Goal: Transaction & Acquisition: Purchase product/service

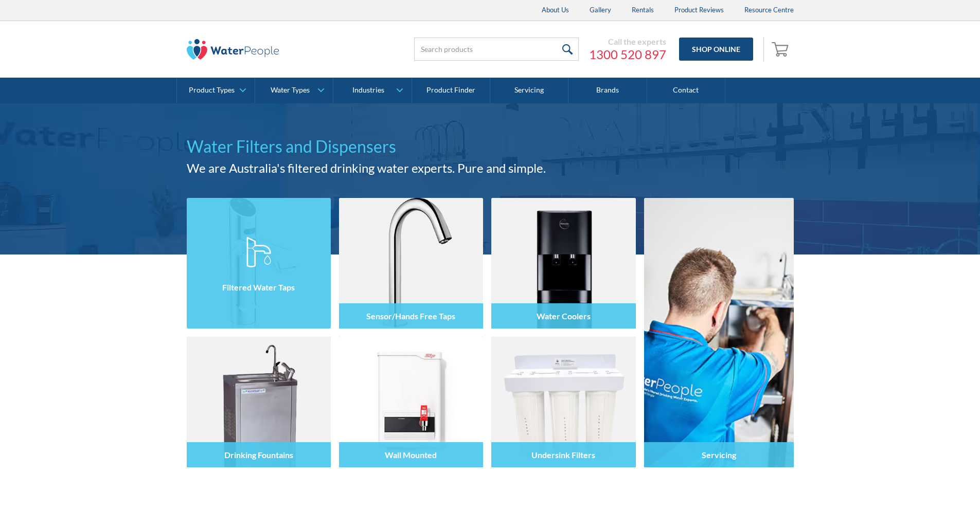
click at [238, 251] on div at bounding box center [259, 273] width 144 height 62
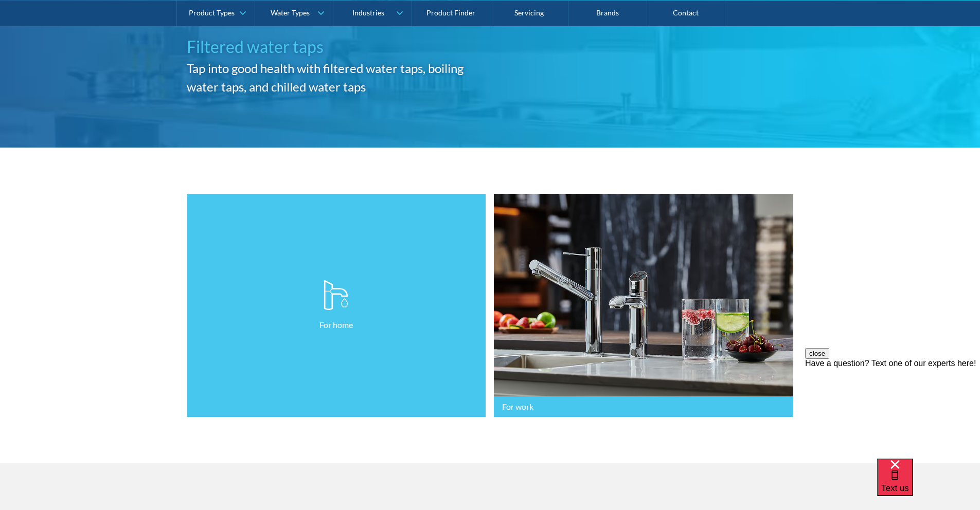
click at [282, 335] on link "For home" at bounding box center [336, 306] width 299 height 224
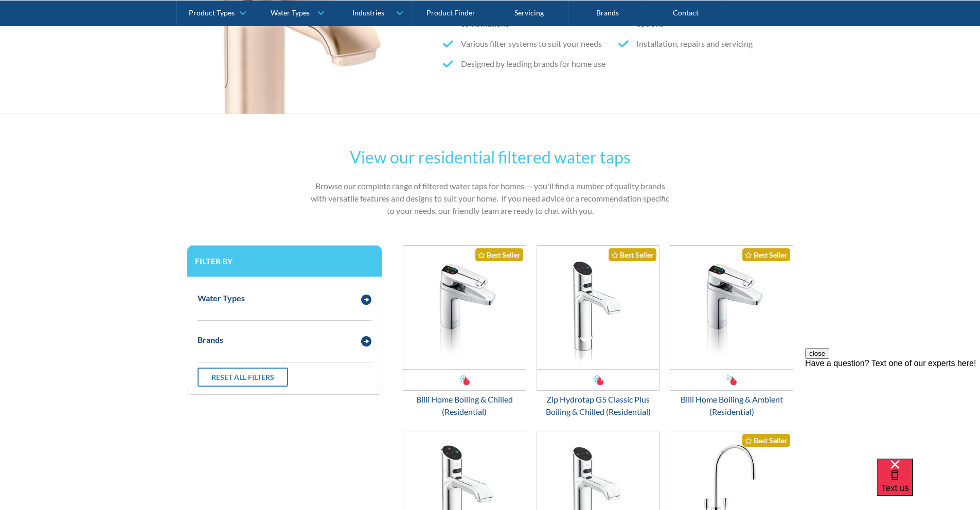
scroll to position [402, 0]
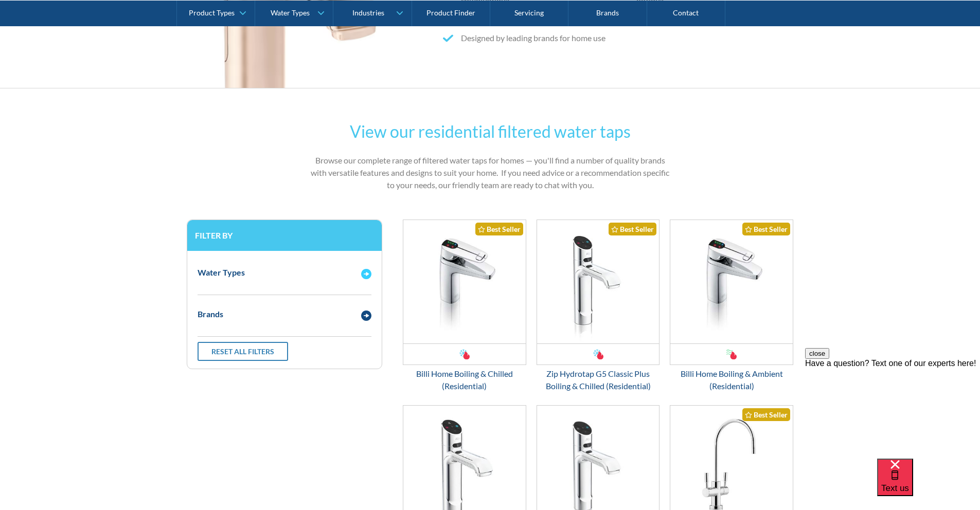
click at [364, 274] on img "Email Form 3" at bounding box center [366, 274] width 10 height 10
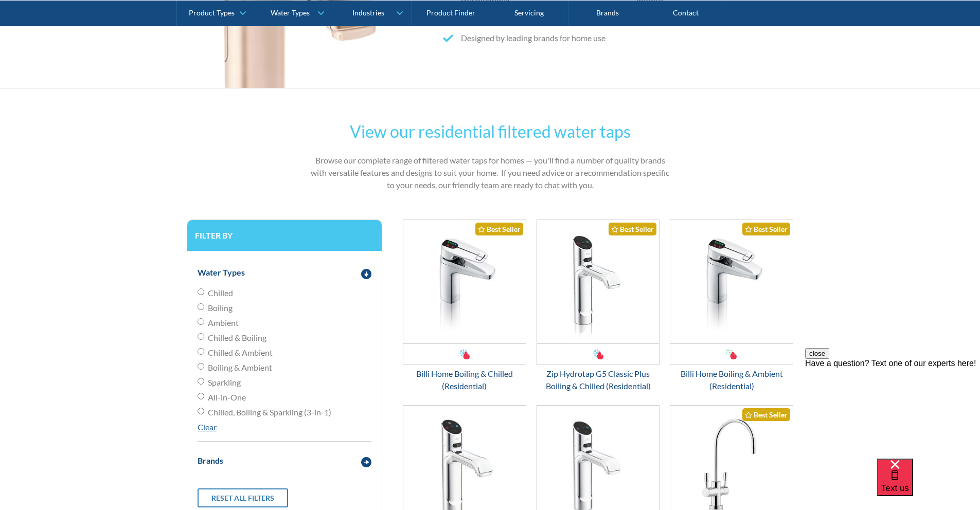
click at [202, 322] on input "Ambient" at bounding box center [201, 321] width 7 height 7
radio input "true"
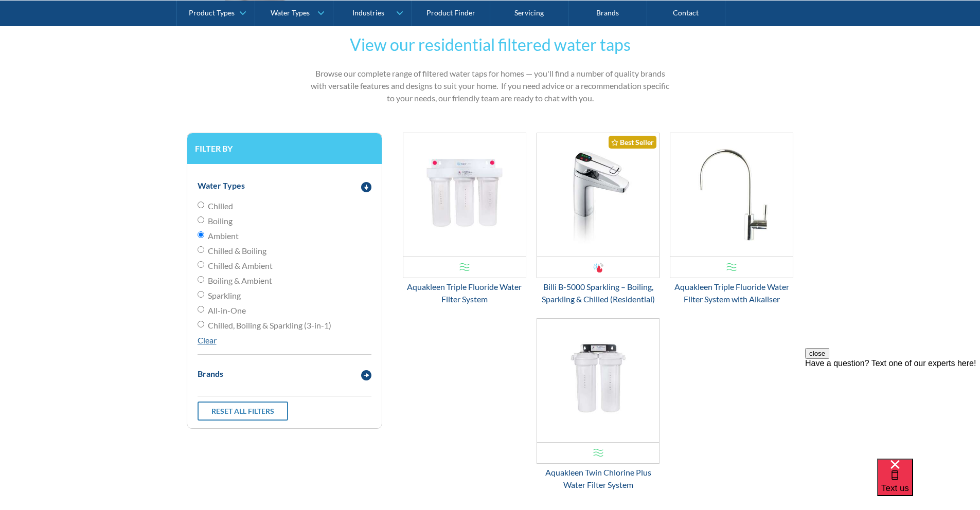
scroll to position [489, 0]
click at [199, 295] on input "Sparkling" at bounding box center [201, 295] width 7 height 7
radio input "true"
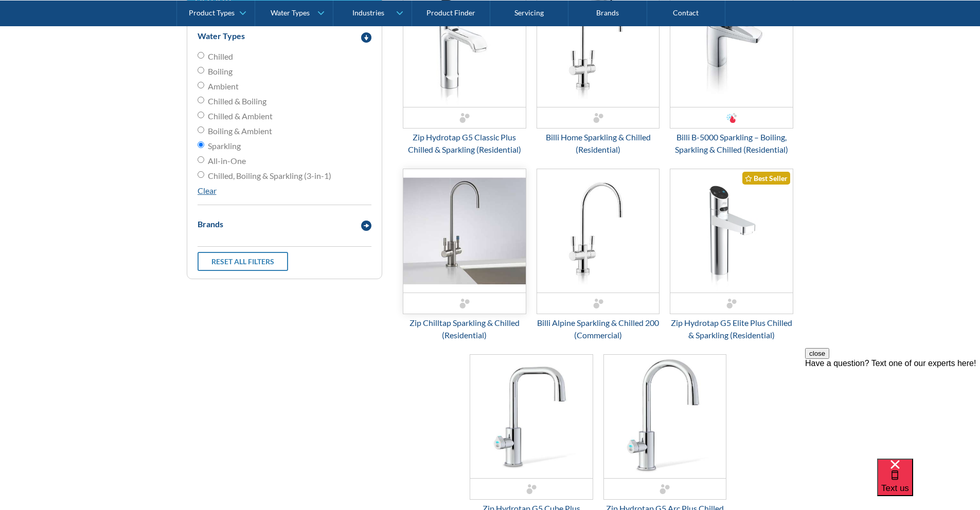
scroll to position [640, 0]
click at [467, 223] on img "Email Form 3" at bounding box center [464, 229] width 122 height 123
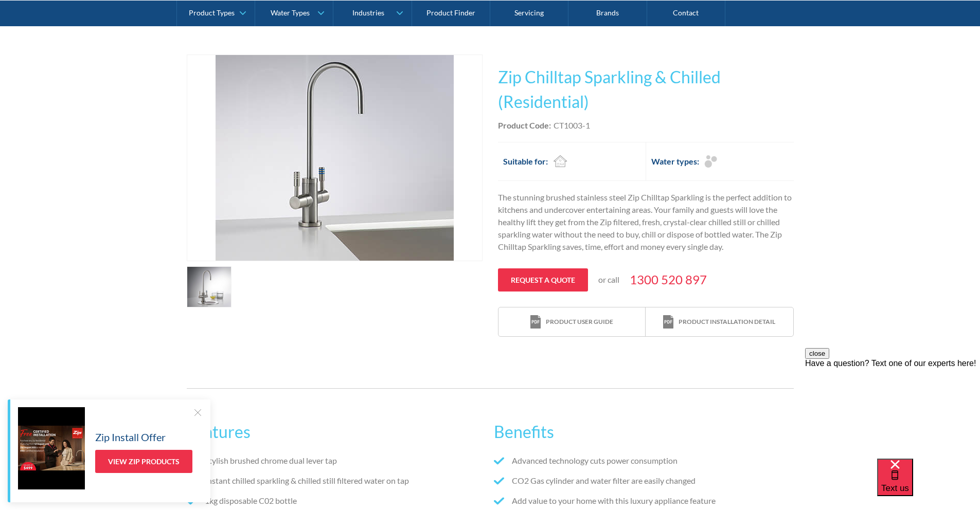
scroll to position [236, 0]
